Goal: Transaction & Acquisition: Obtain resource

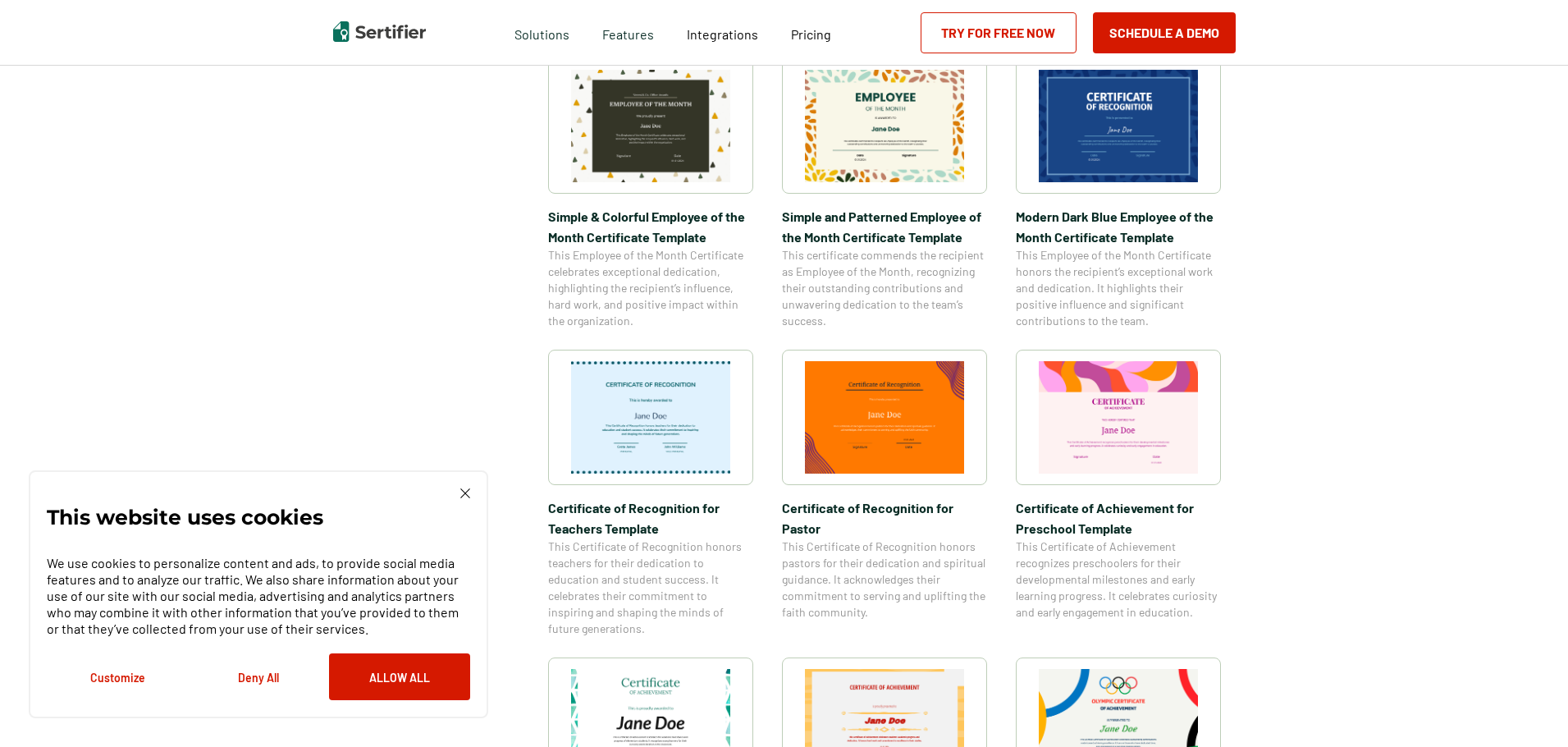
scroll to position [598, 0]
click at [258, 671] on button "Deny All" at bounding box center [258, 677] width 141 height 47
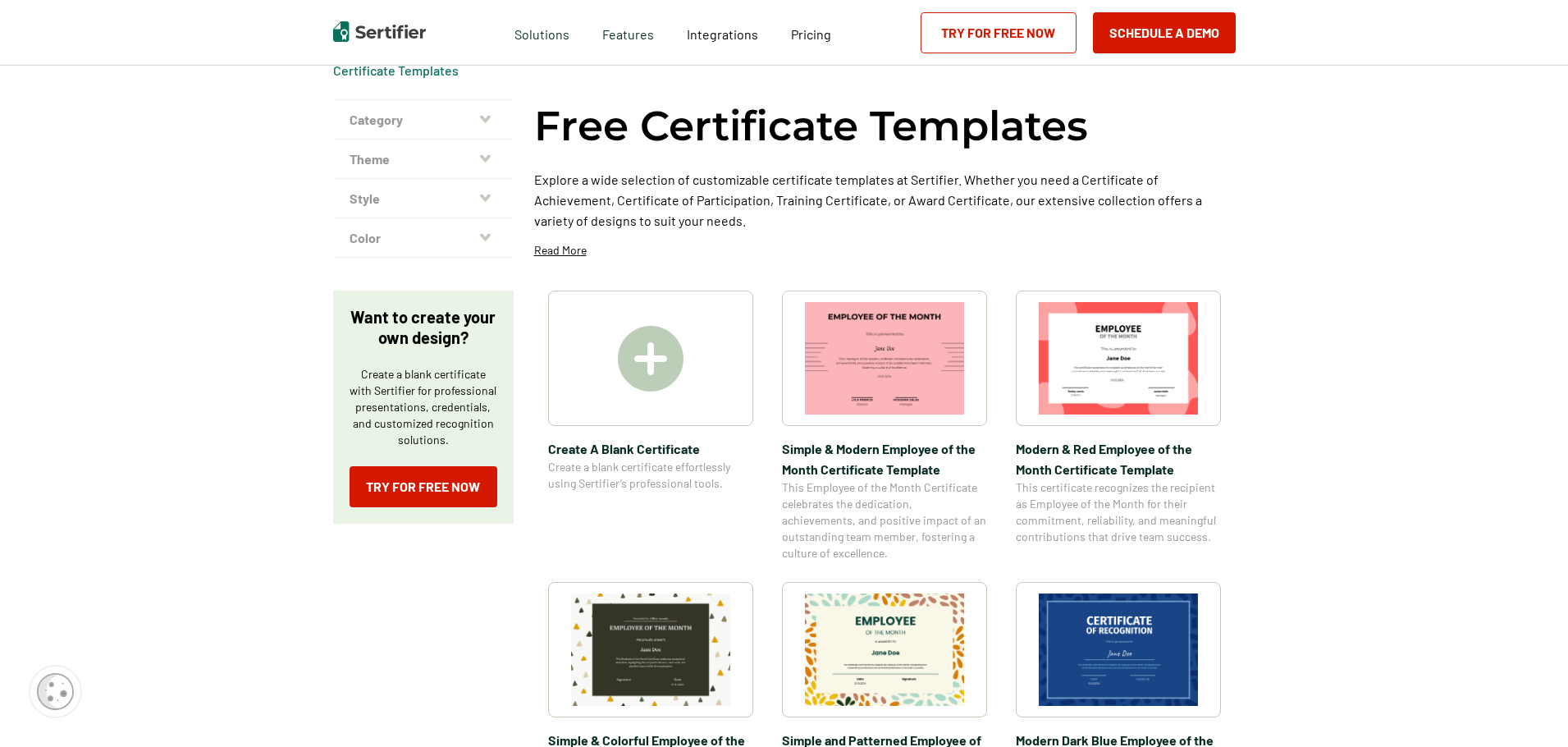
scroll to position [71, 0]
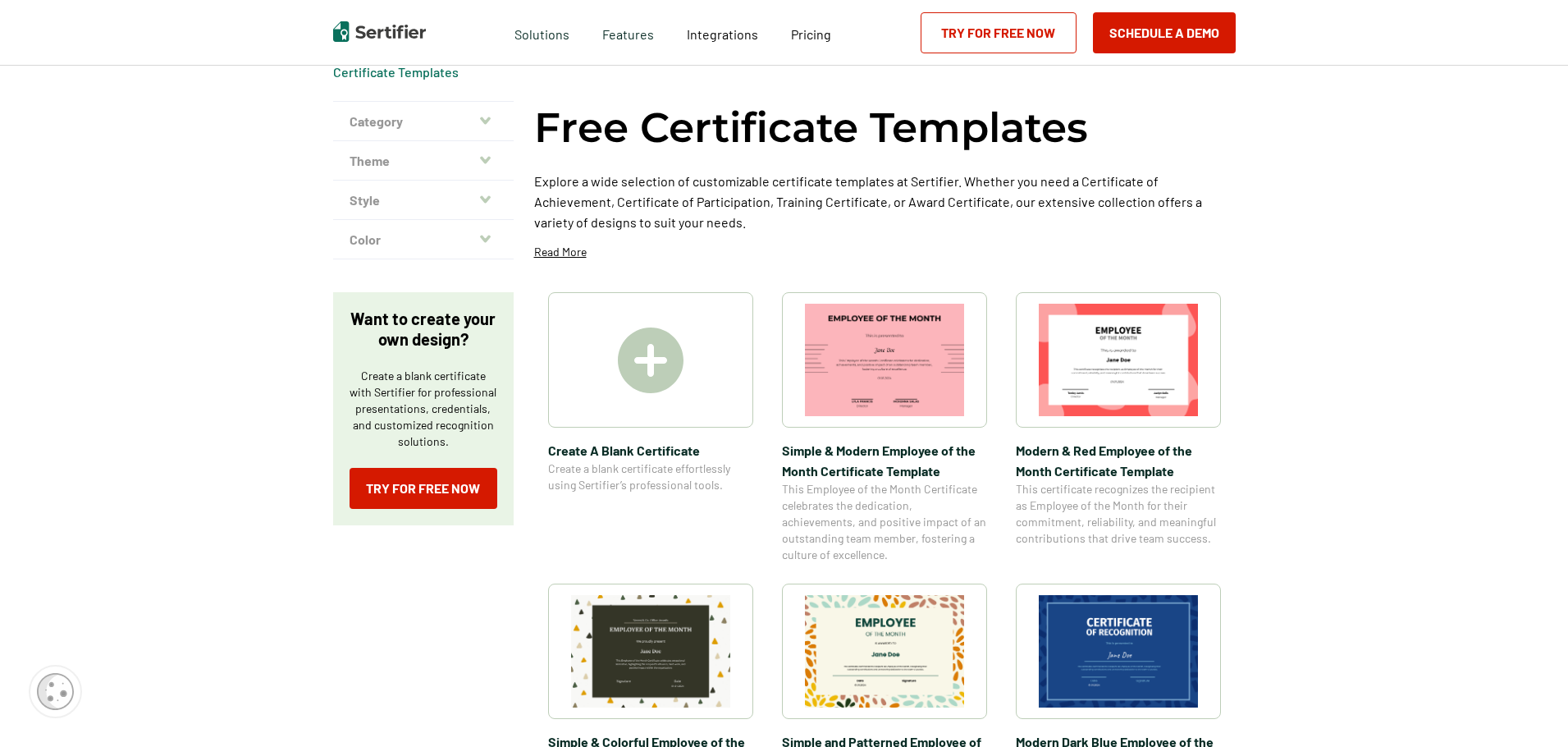
click at [660, 348] on img at bounding box center [651, 361] width 66 height 66
